Goal: Use online tool/utility

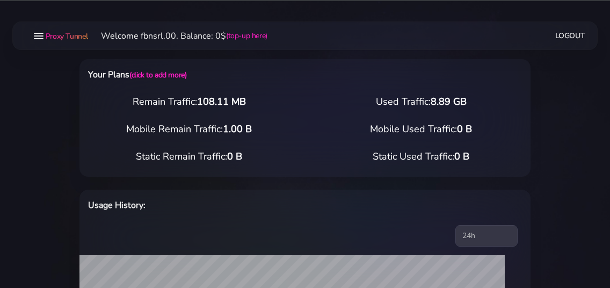
select select "static"
select select "IT"
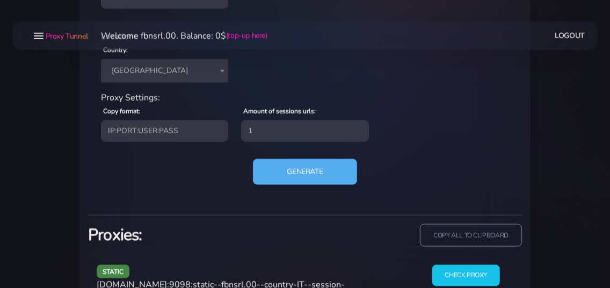
scroll to position [479, 0]
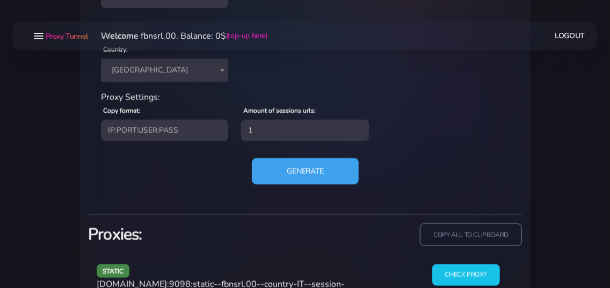
click at [282, 167] on button "Generate" at bounding box center [305, 171] width 107 height 26
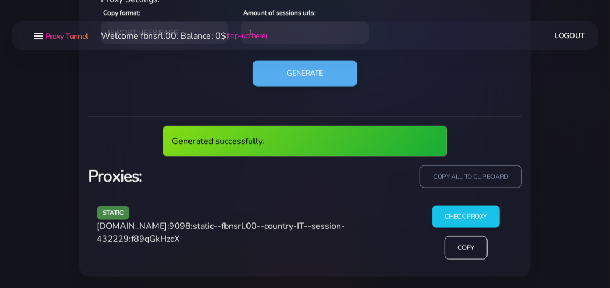
scroll to position [537, 0]
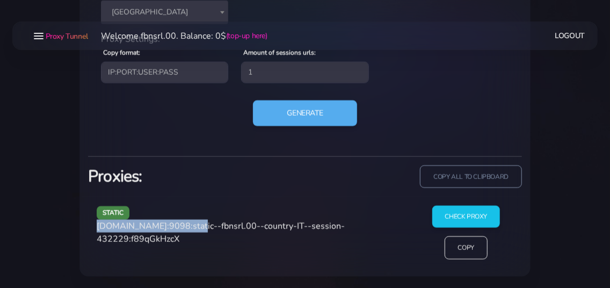
drag, startPoint x: 98, startPoint y: 226, endPoint x: 191, endPoint y: 222, distance: 93.0
click at [191, 222] on span "[DOMAIN_NAME]:9098:static--fbnsrl.00--country-IT--session-432229:f89qGkHzcX" at bounding box center [221, 232] width 248 height 25
copy span "[DOMAIN_NAME]:9098"
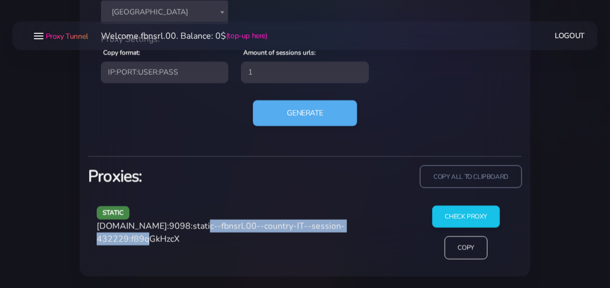
drag, startPoint x: 194, startPoint y: 224, endPoint x: 158, endPoint y: 245, distance: 41.9
click at [158, 245] on div "static [DOMAIN_NAME]:9098:static--fbnsrl.00--country-IT--session-432229:f89qGkH…" at bounding box center [251, 237] width 322 height 62
copy span "static--fbnsrl.00--country-IT--session-432229"
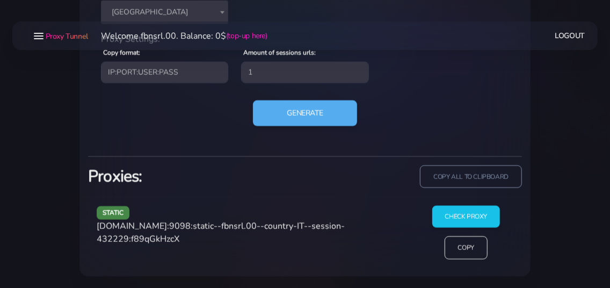
click at [173, 238] on span "[DOMAIN_NAME]:9098:static--fbnsrl.00--country-IT--session-432229:f89qGkHzcX" at bounding box center [221, 232] width 248 height 25
copy span "f89qGkHzcX"
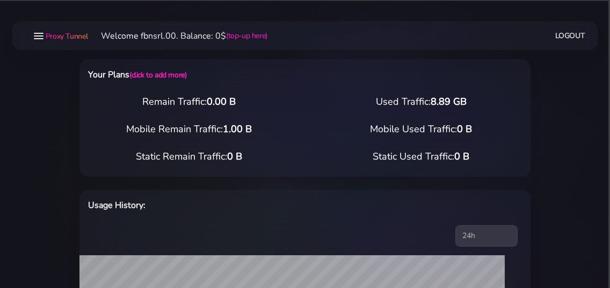
select select "static"
